Goal: Task Accomplishment & Management: Manage account settings

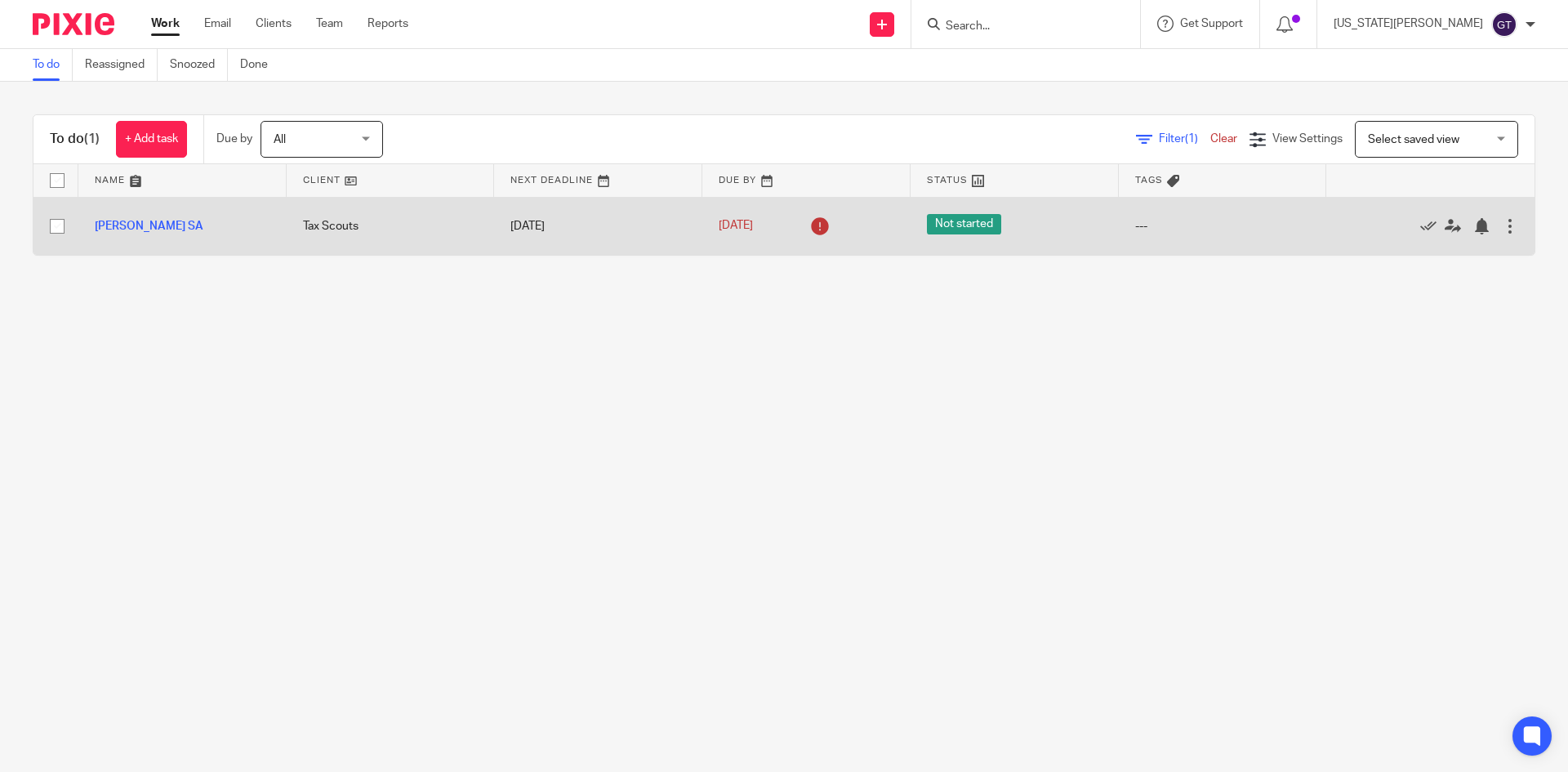
click at [1502, 230] on div at bounding box center [1510, 226] width 16 height 16
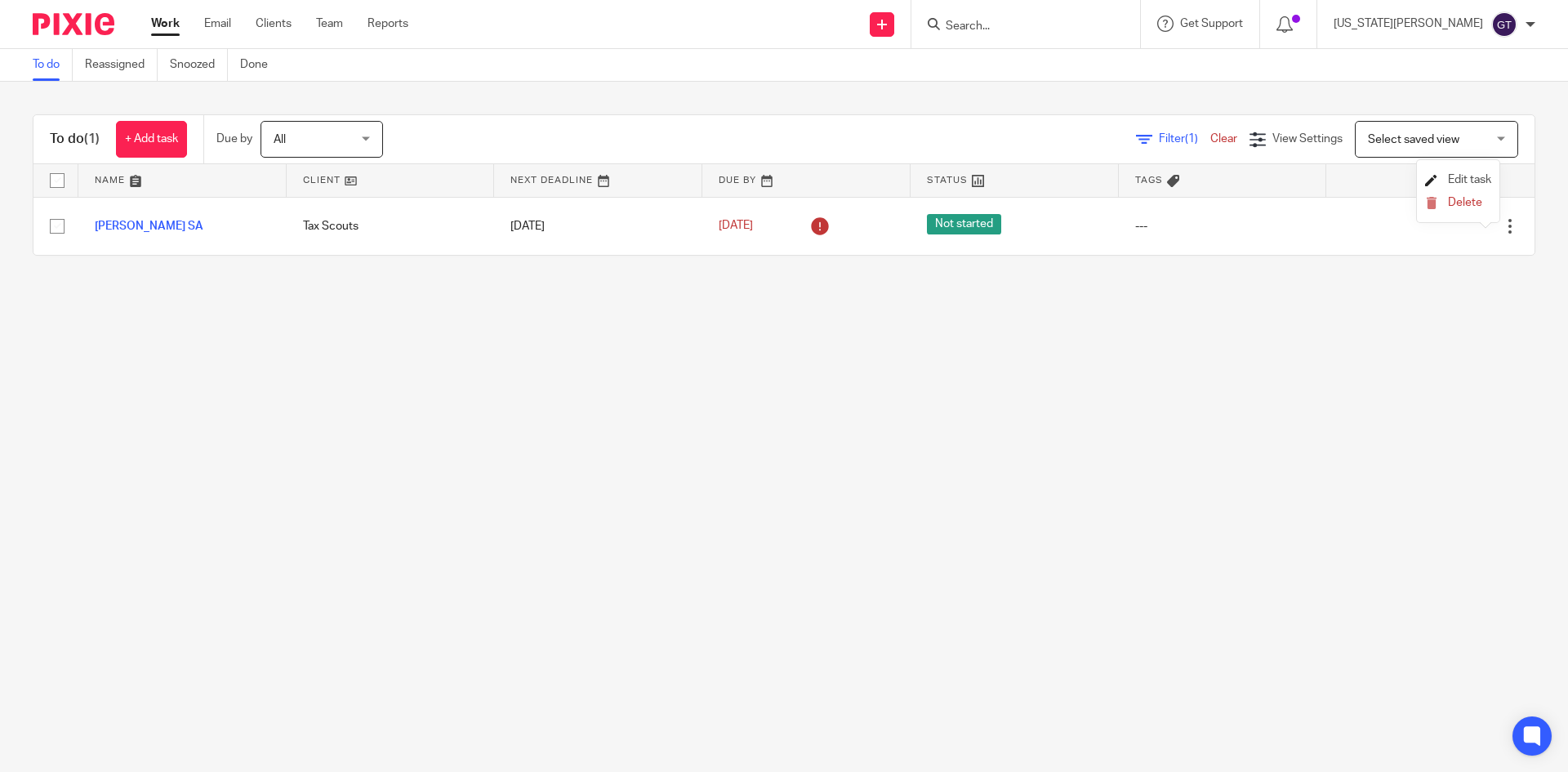
click at [1465, 178] on span "Edit task" at bounding box center [1469, 180] width 44 height 12
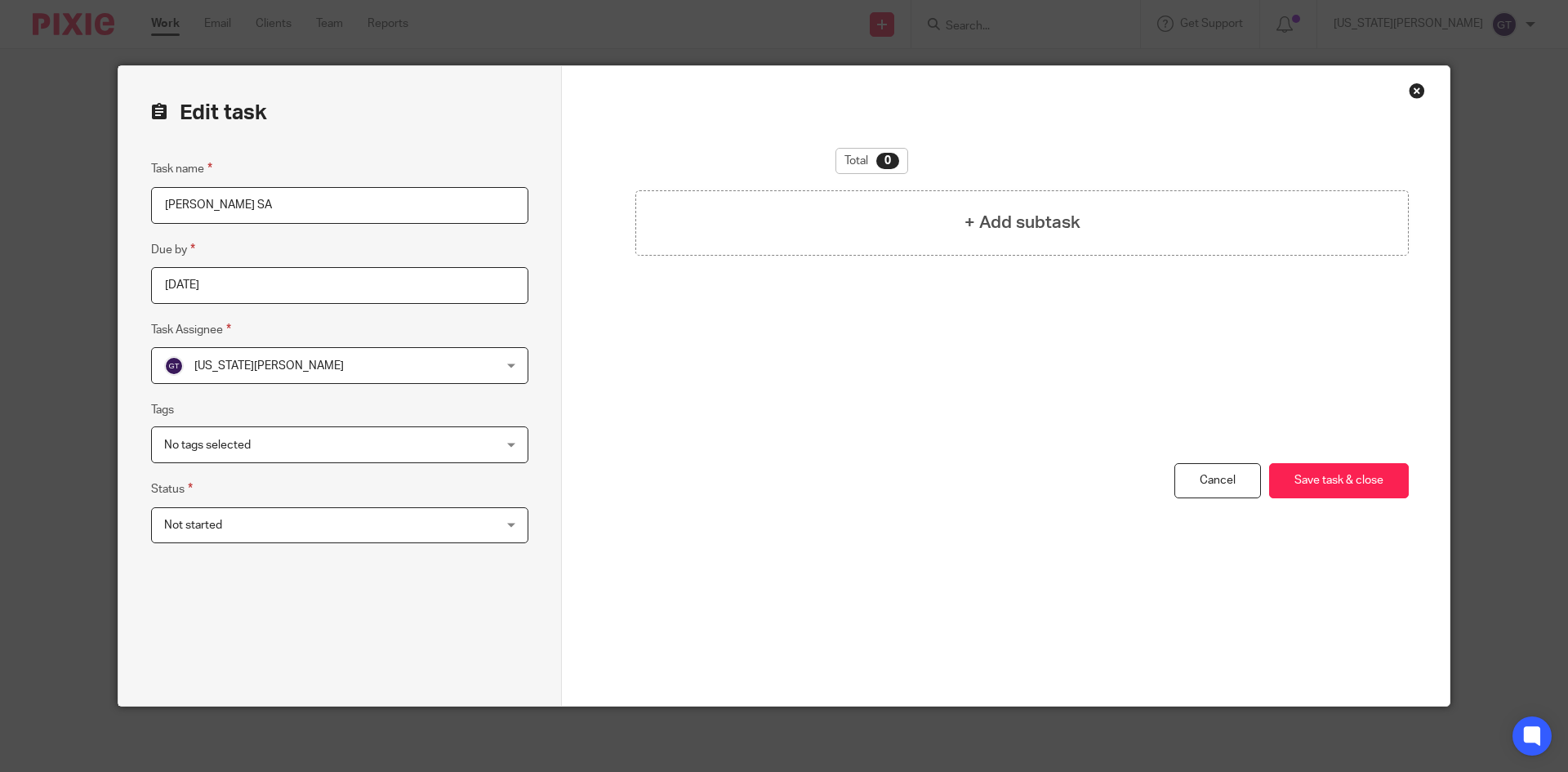
click at [242, 531] on span "Not started" at bounding box center [310, 525] width 291 height 35
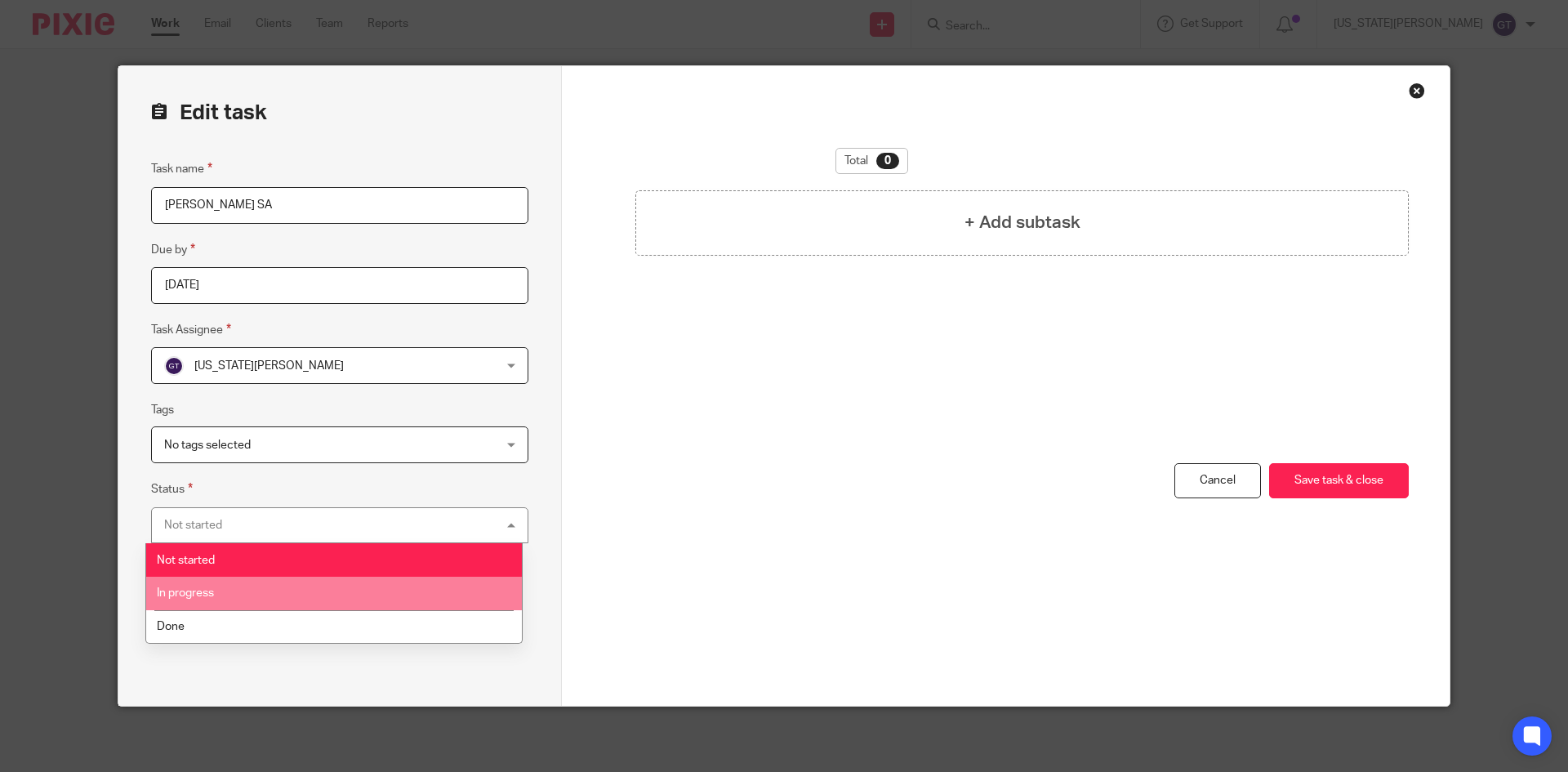
click at [220, 585] on li "In progress" at bounding box center [334, 593] width 376 height 34
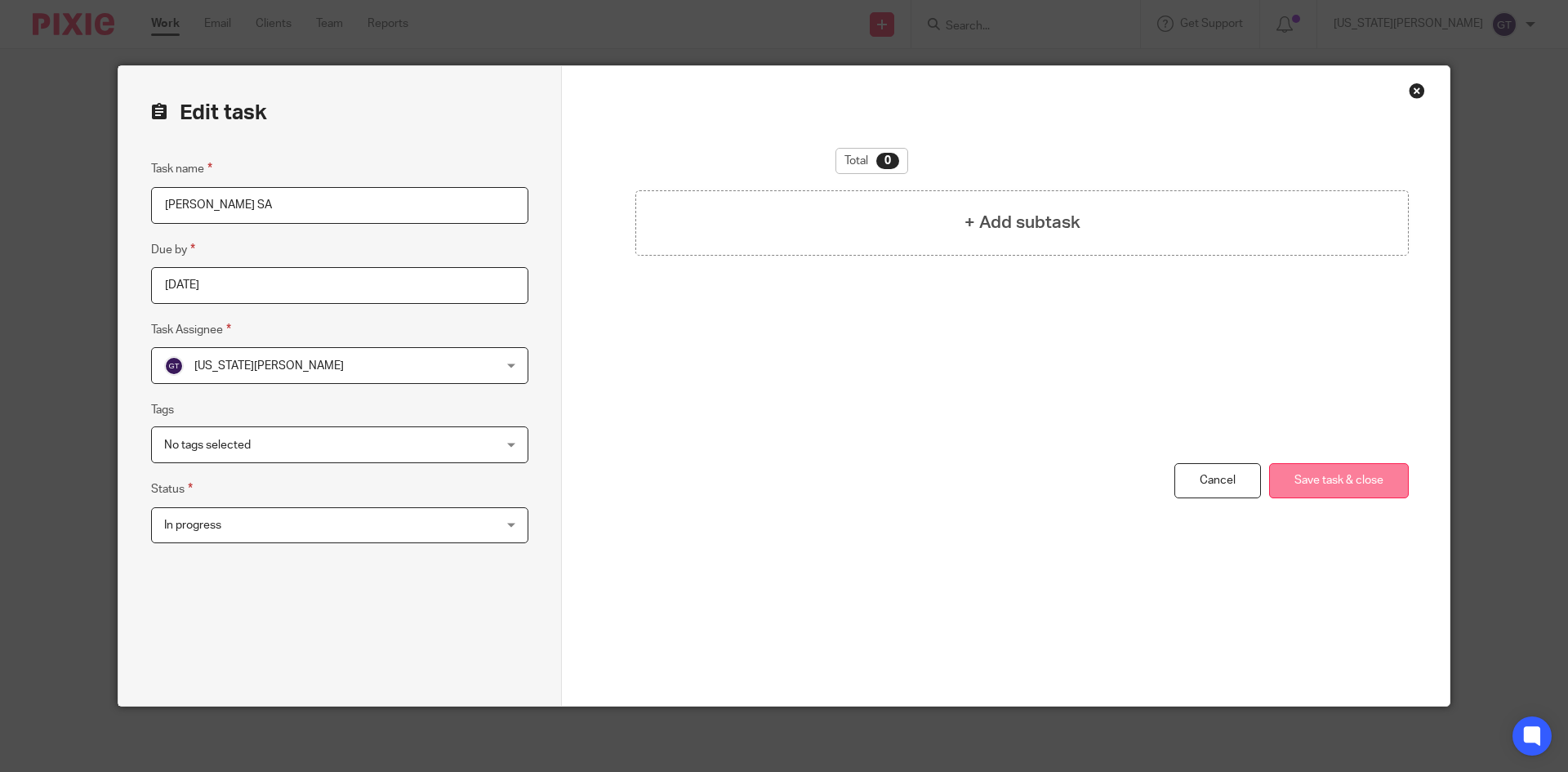
click at [1347, 489] on button "Save task & close" at bounding box center [1339, 480] width 140 height 35
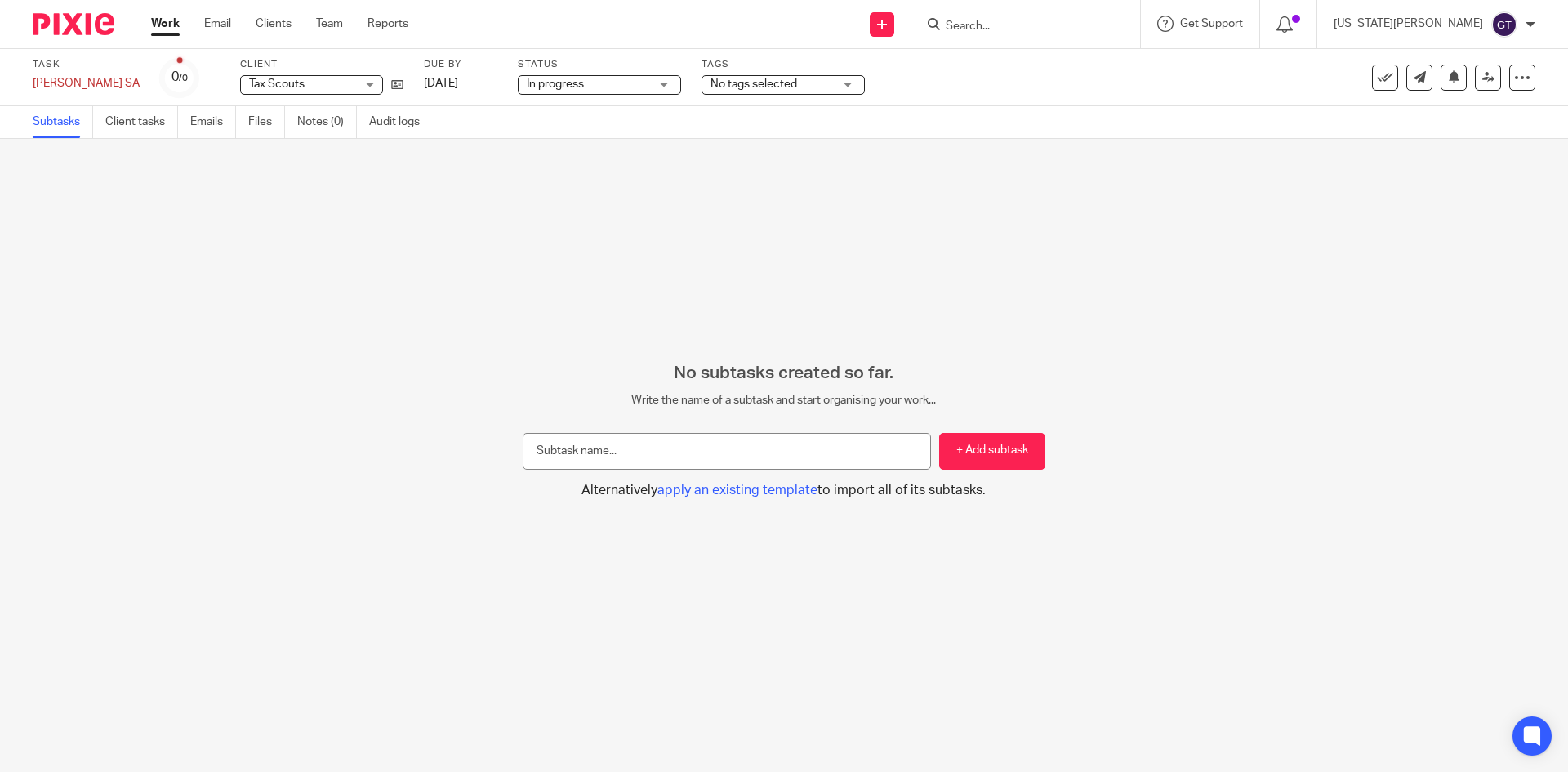
click at [162, 21] on link "Work" at bounding box center [165, 24] width 29 height 16
